Goal: Information Seeking & Learning: Learn about a topic

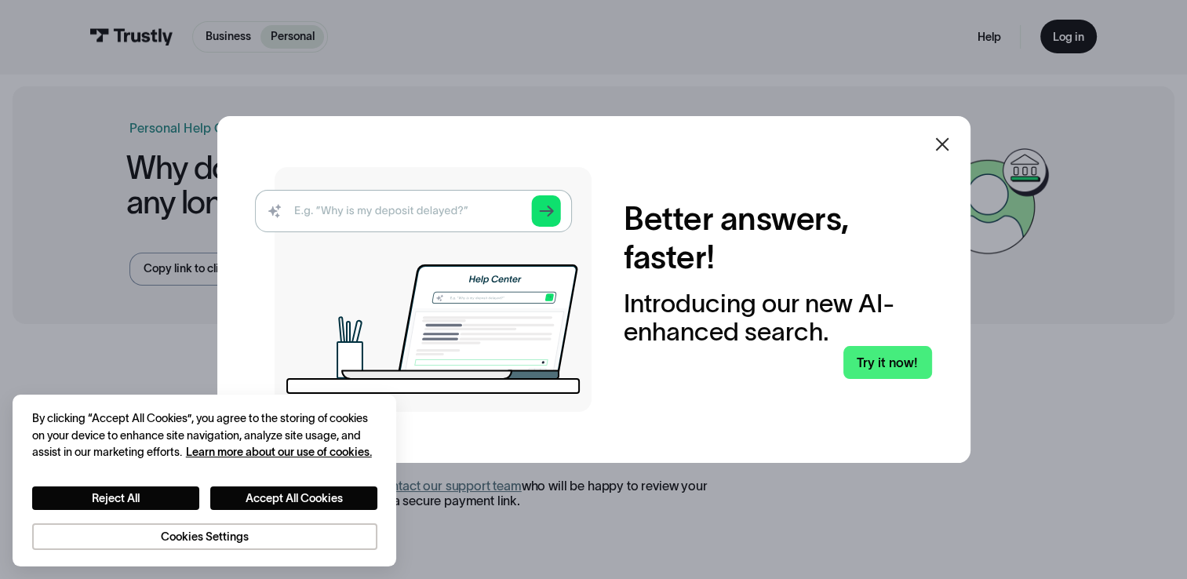
click at [942, 145] on icon at bounding box center [942, 144] width 19 height 19
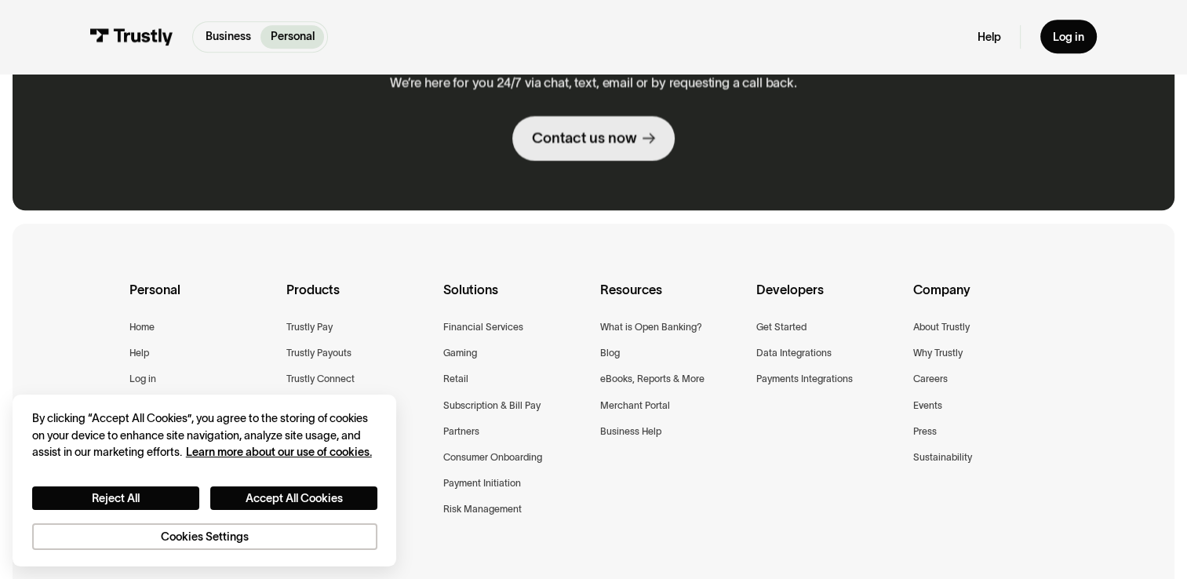
scroll to position [918, 0]
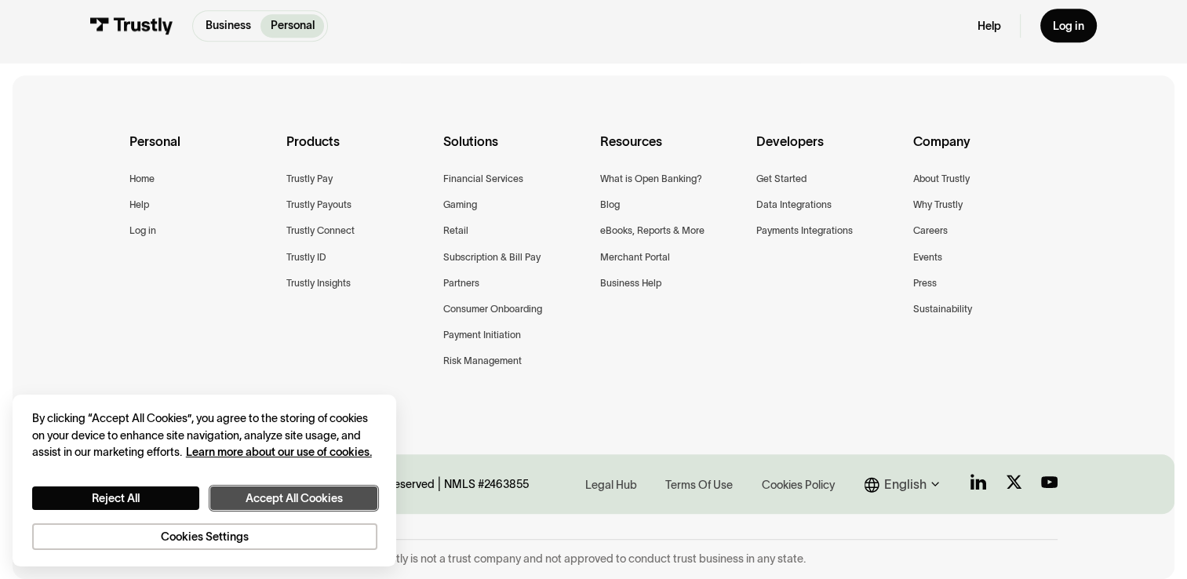
click at [261, 497] on button "Accept All Cookies" at bounding box center [293, 498] width 167 height 24
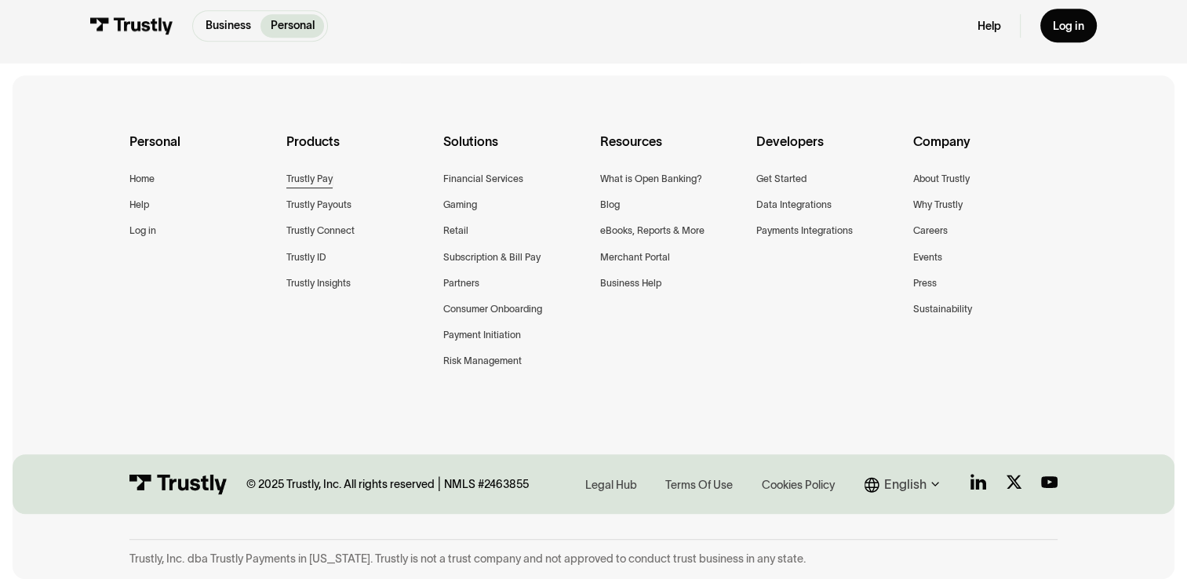
click at [324, 171] on div "Trustly Pay" at bounding box center [309, 179] width 46 height 16
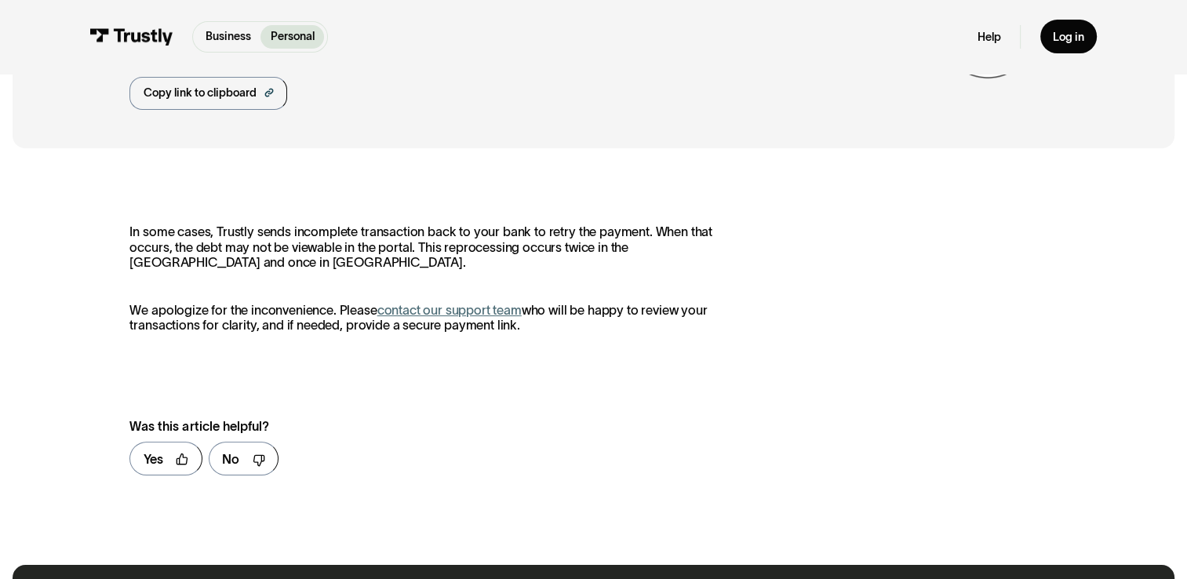
scroll to position [0, 0]
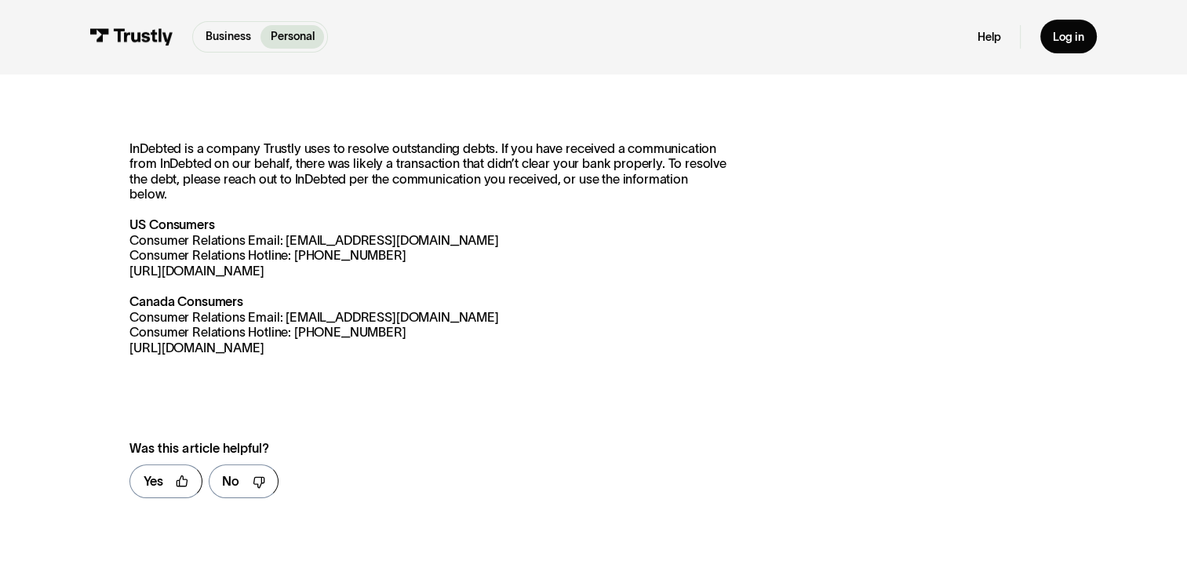
scroll to position [235, 0]
